Goal: Check status

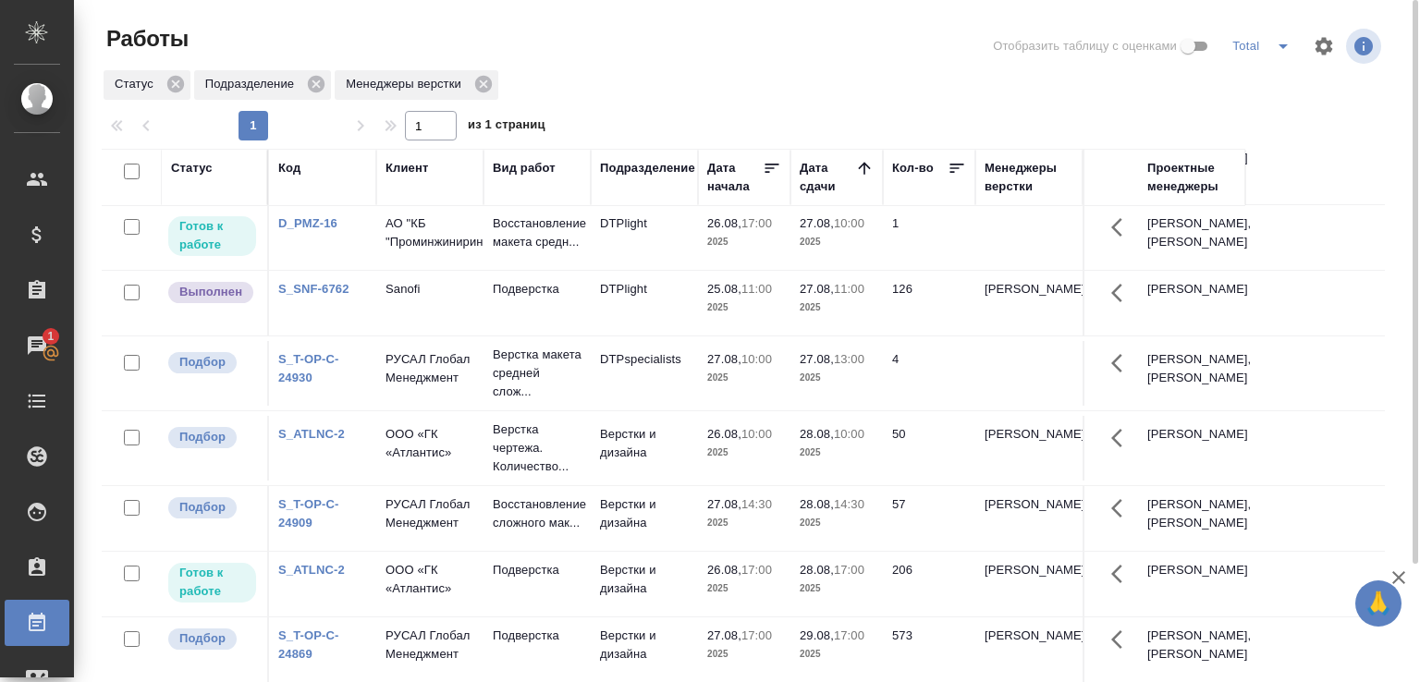
scroll to position [199, 0]
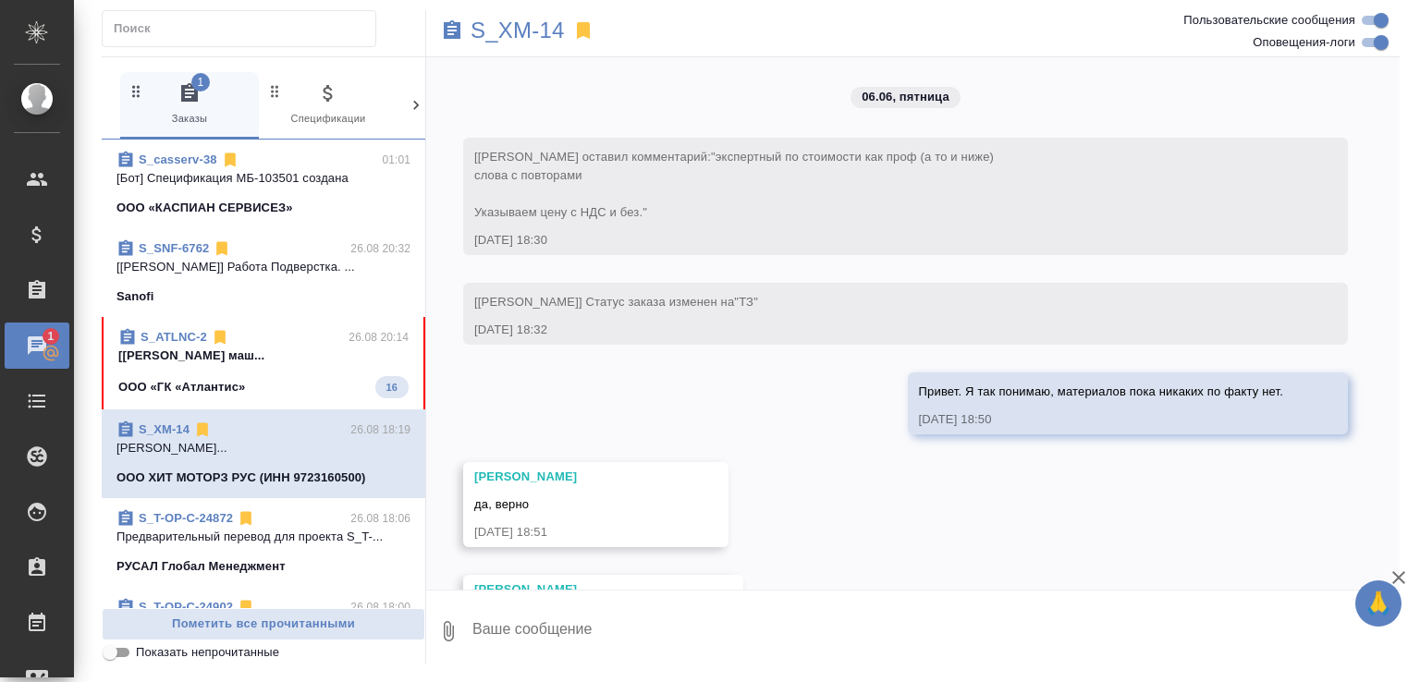
scroll to position [28565, 0]
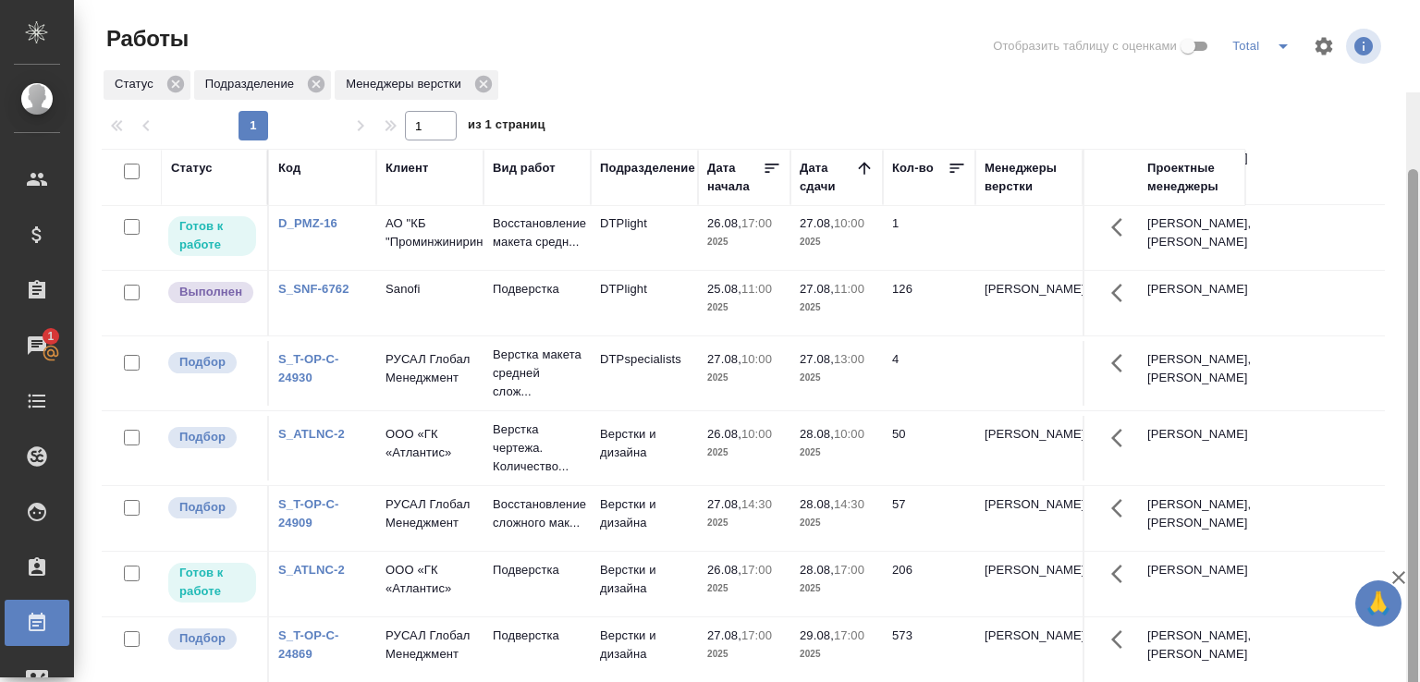
scroll to position [92, 0]
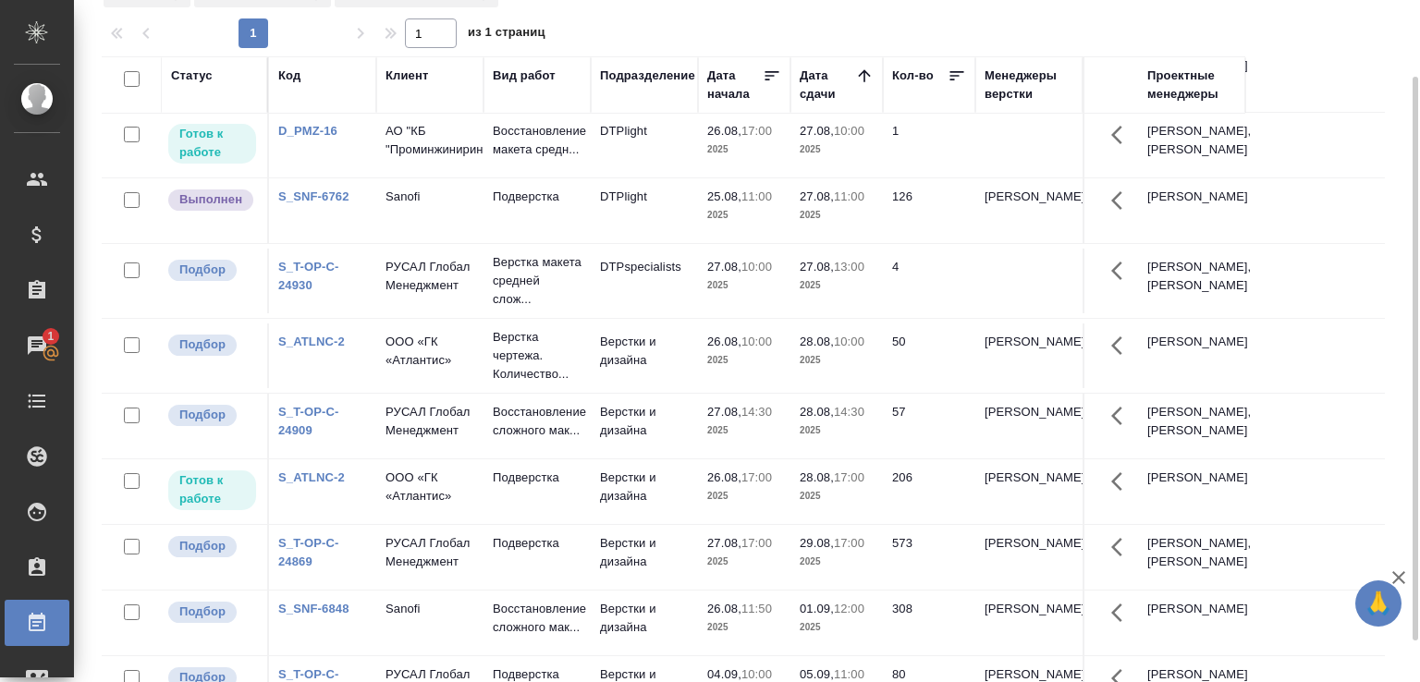
click at [704, 394] on td "27.08, 14:30 2025" at bounding box center [744, 426] width 92 height 65
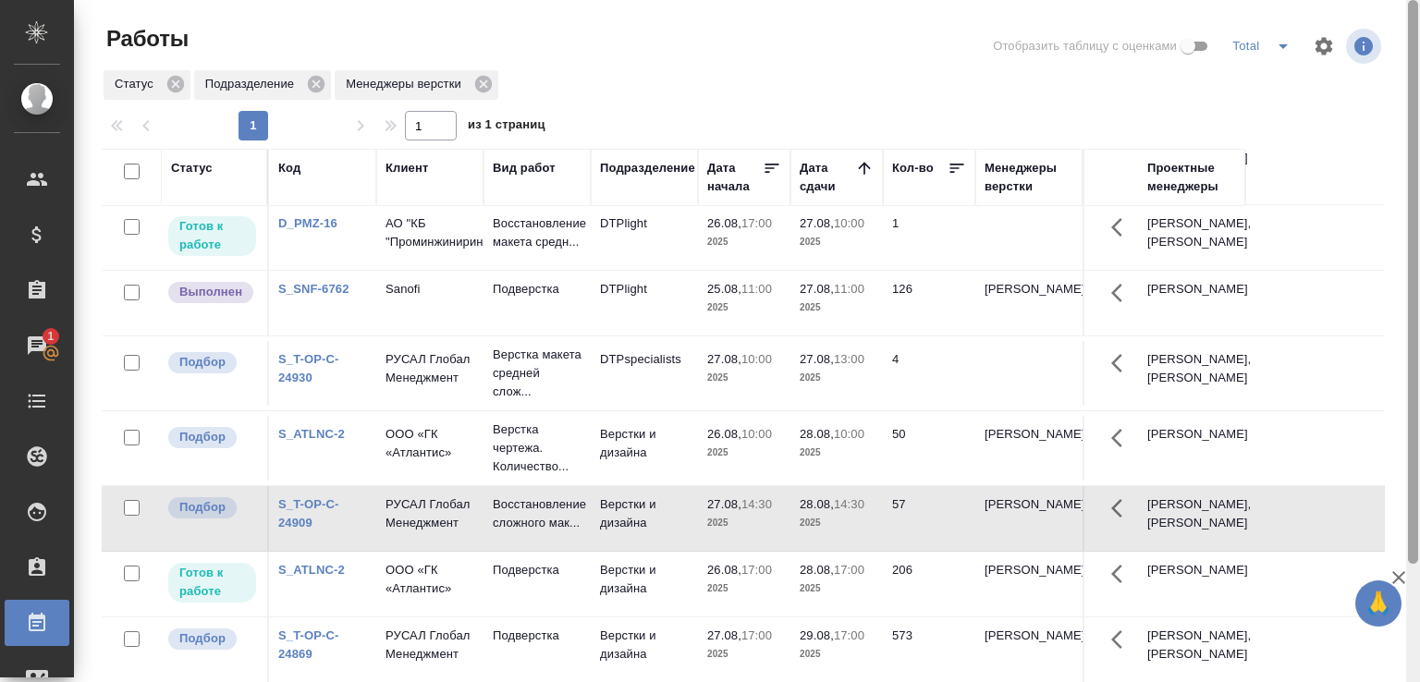
scroll to position [142, 0]
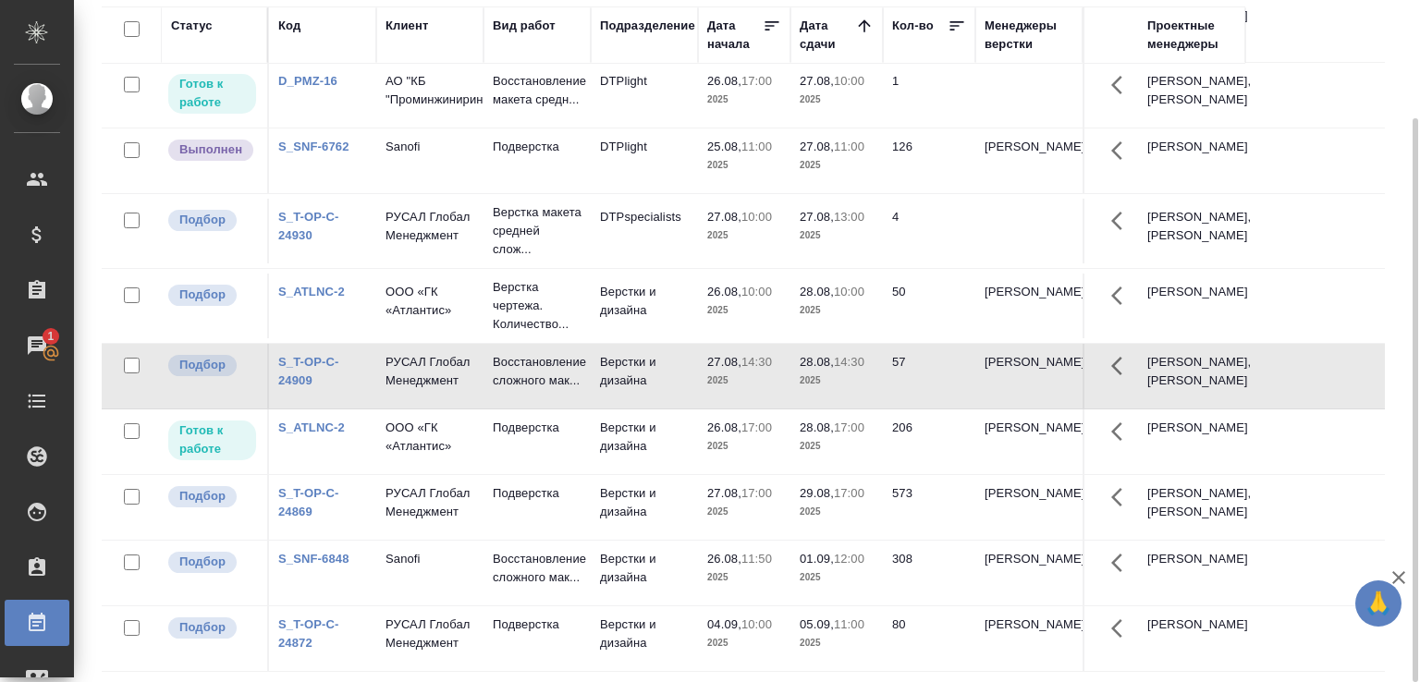
click at [928, 423] on td "206" at bounding box center [929, 442] width 92 height 65
